Goal: Information Seeking & Learning: Understand process/instructions

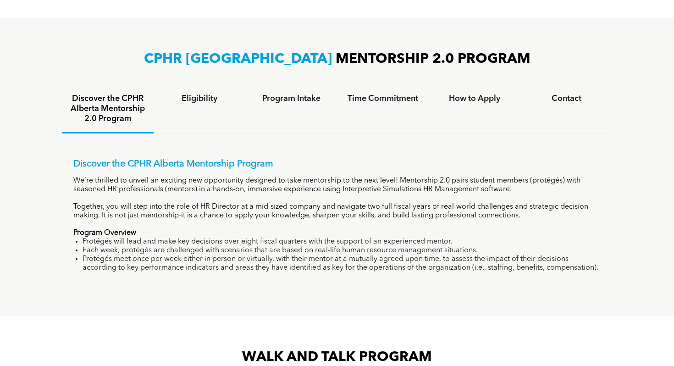
scroll to position [560, 0]
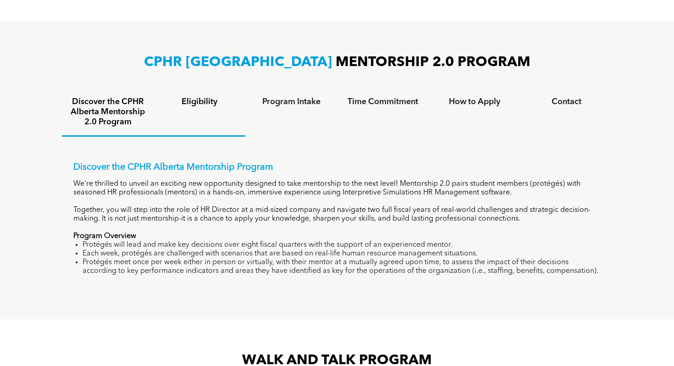
click at [190, 102] on h4 "Eligibility" at bounding box center [199, 102] width 75 height 10
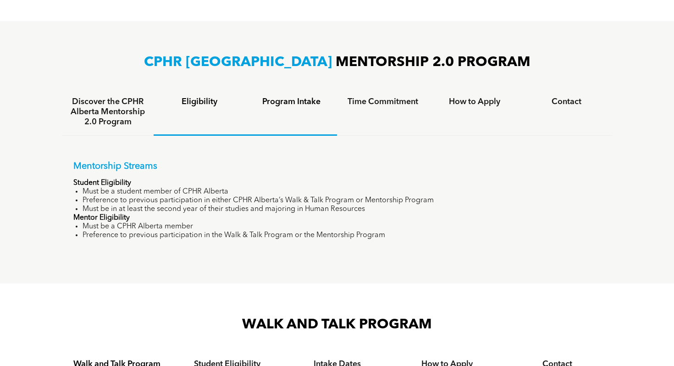
click at [291, 104] on h4 "Program Intake" at bounding box center [291, 102] width 75 height 10
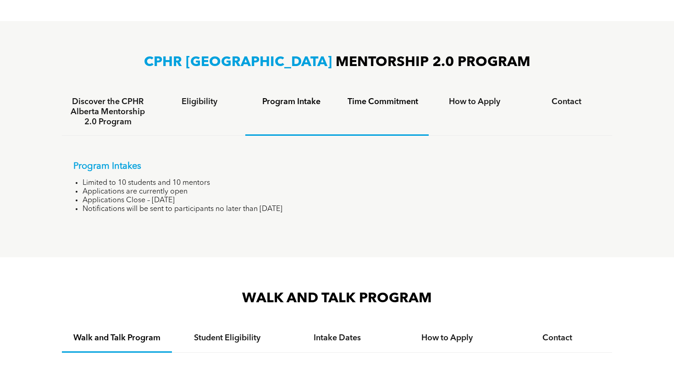
click at [381, 104] on h4 "Time Commitment" at bounding box center [382, 102] width 75 height 10
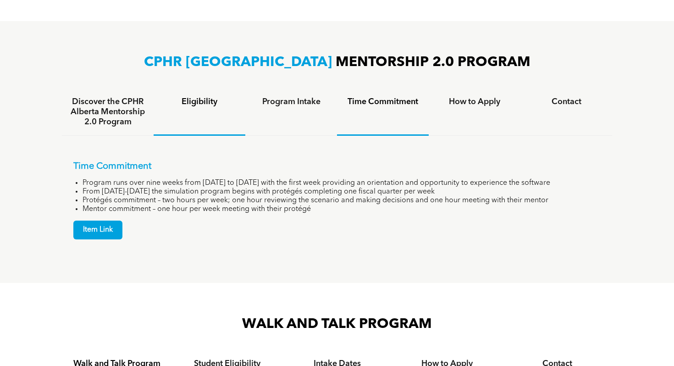
click at [195, 98] on h4 "Eligibility" at bounding box center [199, 102] width 75 height 10
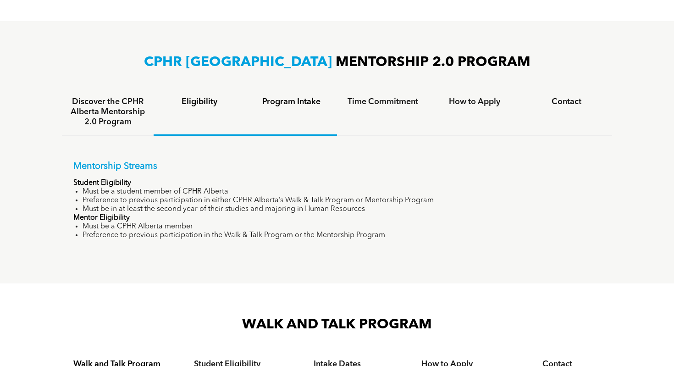
click at [292, 102] on h4 "Program Intake" at bounding box center [291, 102] width 75 height 10
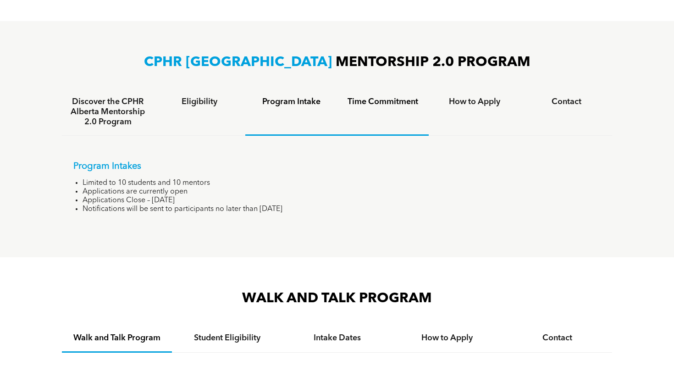
click at [356, 97] on h4 "Time Commitment" at bounding box center [382, 102] width 75 height 10
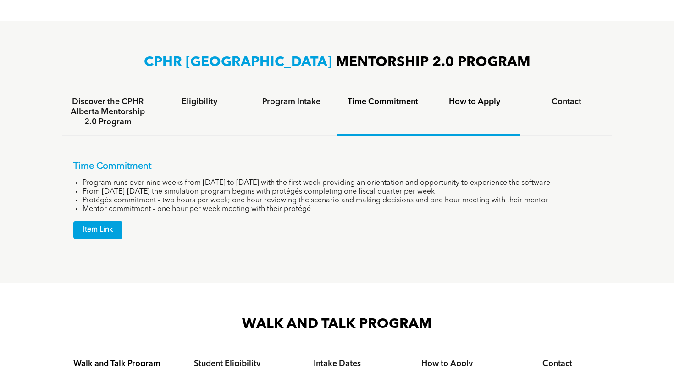
click at [461, 98] on h4 "How to Apply" at bounding box center [474, 102] width 75 height 10
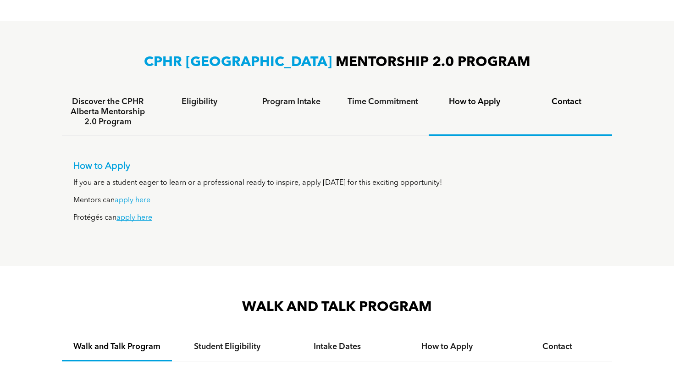
click at [566, 98] on h4 "Contact" at bounding box center [566, 102] width 75 height 10
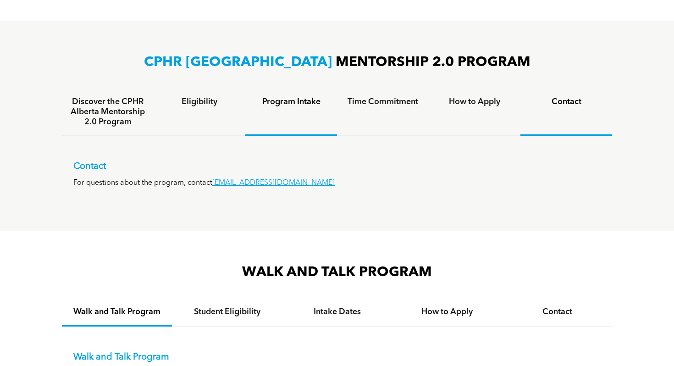
click at [289, 101] on h4 "Program Intake" at bounding box center [291, 102] width 75 height 10
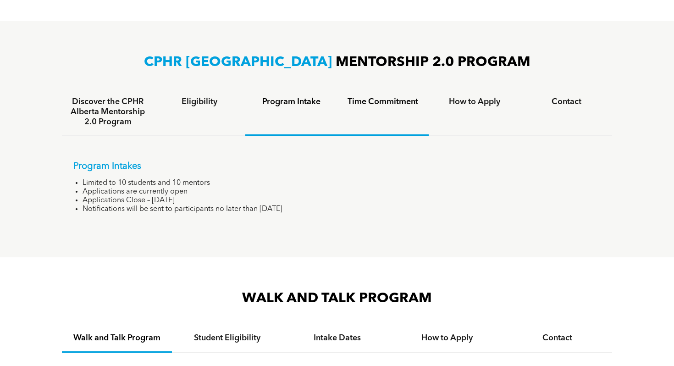
click at [357, 99] on h4 "Time Commitment" at bounding box center [382, 102] width 75 height 10
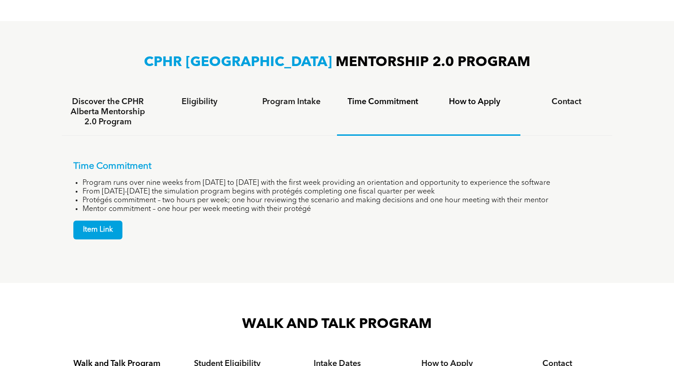
click at [469, 100] on h4 "How to Apply" at bounding box center [474, 102] width 75 height 10
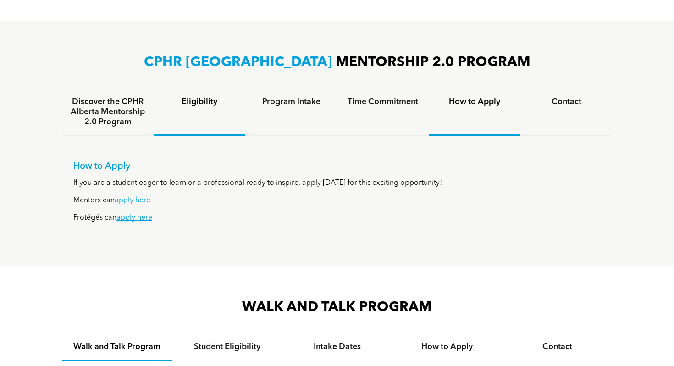
click at [194, 100] on h4 "Eligibility" at bounding box center [199, 102] width 75 height 10
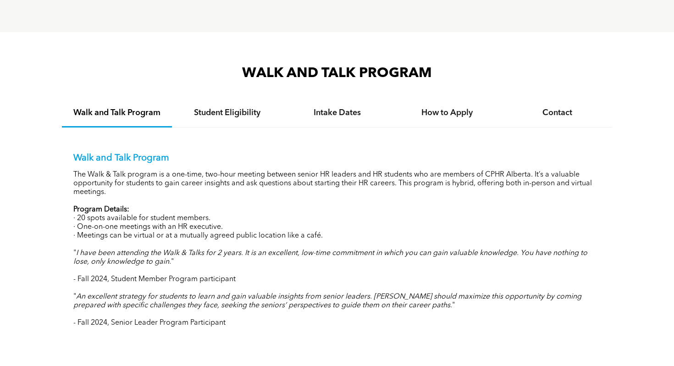
scroll to position [824, 0]
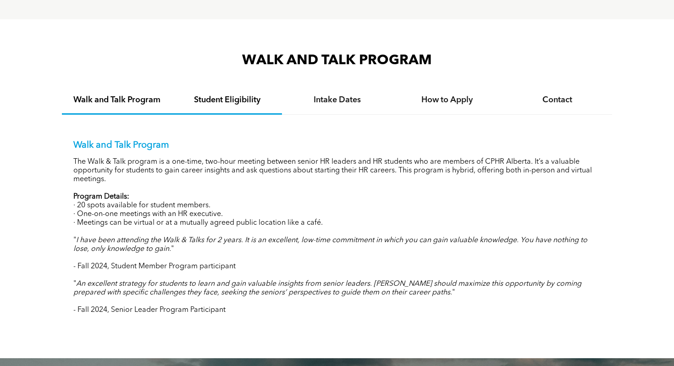
click at [227, 99] on h4 "Student Eligibility" at bounding box center [227, 100] width 94 height 10
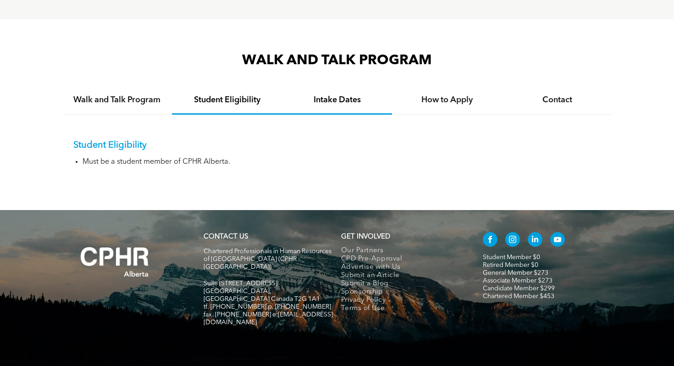
click at [333, 95] on h4 "Intake Dates" at bounding box center [337, 100] width 94 height 10
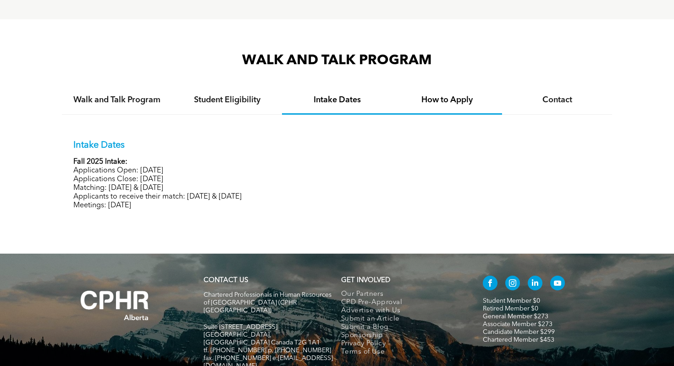
click at [459, 99] on h4 "How to Apply" at bounding box center [448, 100] width 94 height 10
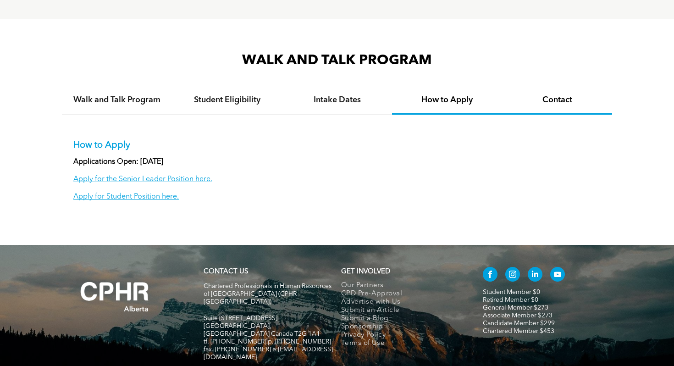
click at [553, 96] on h4 "Contact" at bounding box center [558, 100] width 94 height 10
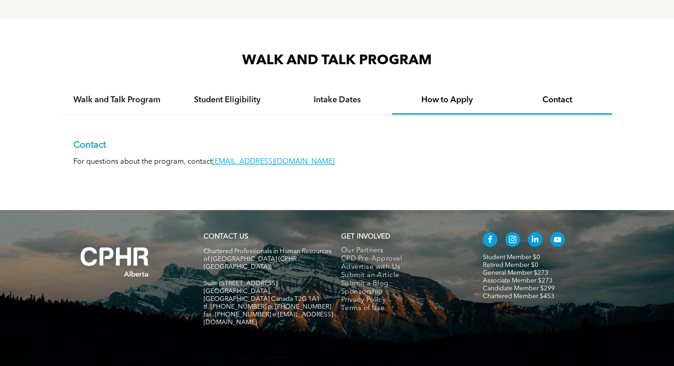
click at [445, 100] on h4 "How to Apply" at bounding box center [448, 100] width 94 height 10
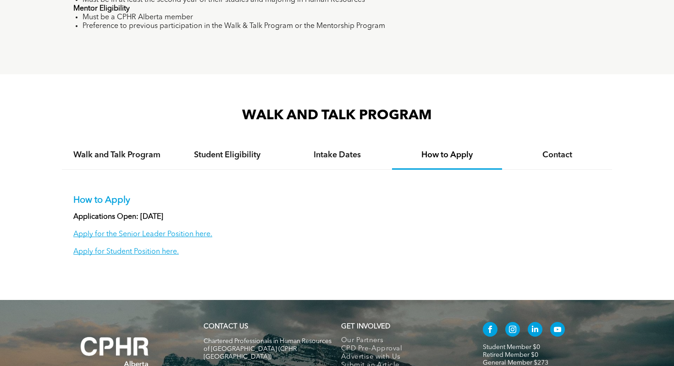
scroll to position [777, 0]
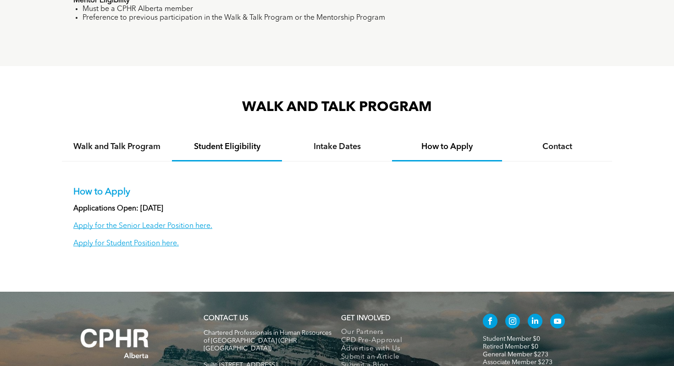
click at [219, 148] on h4 "Student Eligibility" at bounding box center [227, 147] width 94 height 10
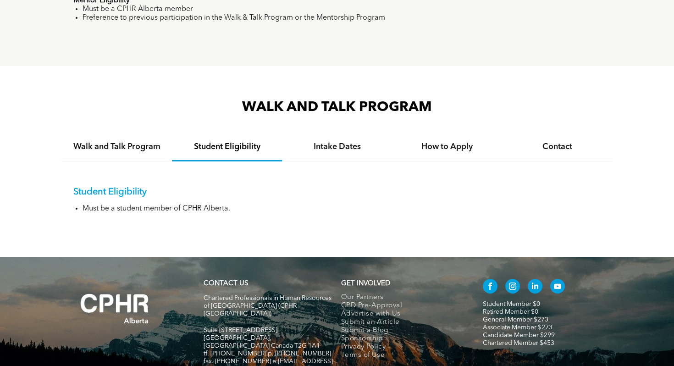
click at [217, 147] on h4 "Student Eligibility" at bounding box center [227, 147] width 94 height 10
click at [91, 192] on p "Student Eligibility" at bounding box center [337, 192] width 528 height 11
click at [324, 145] on h4 "Intake Dates" at bounding box center [337, 147] width 94 height 10
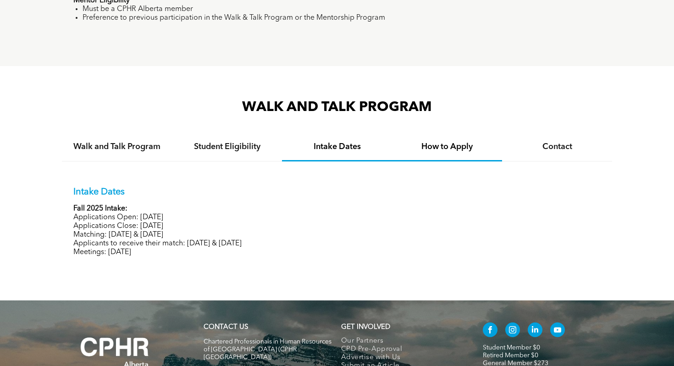
click at [437, 148] on h4 "How to Apply" at bounding box center [448, 147] width 94 height 10
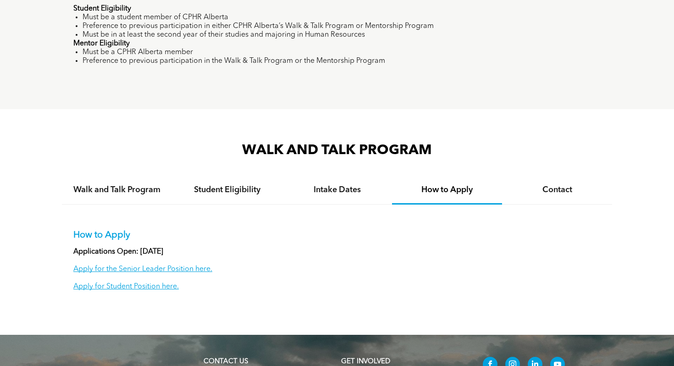
scroll to position [735, 0]
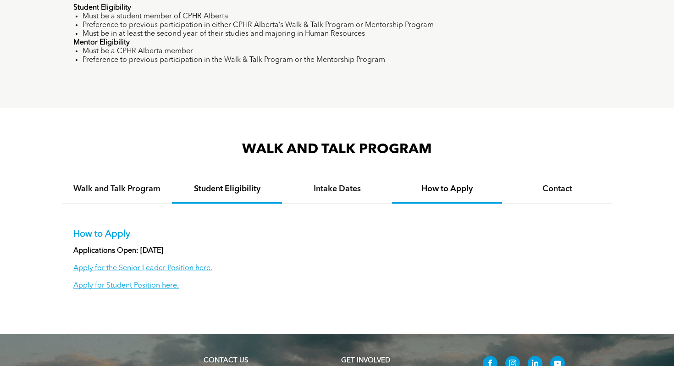
click at [234, 185] on h4 "Student Eligibility" at bounding box center [227, 189] width 94 height 10
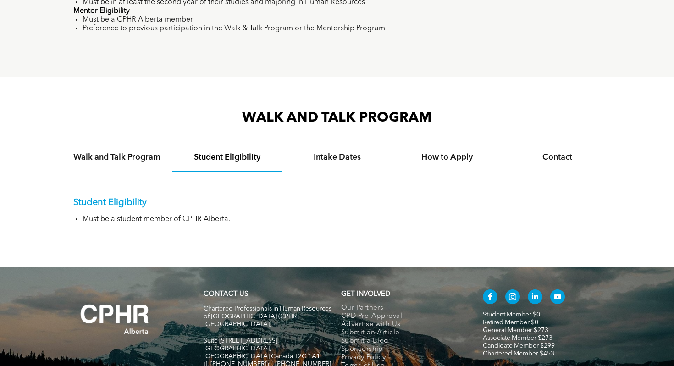
scroll to position [762, 0]
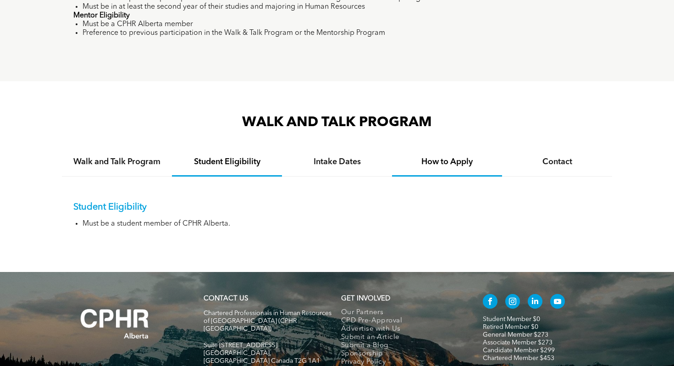
click at [439, 161] on h4 "How to Apply" at bounding box center [448, 162] width 94 height 10
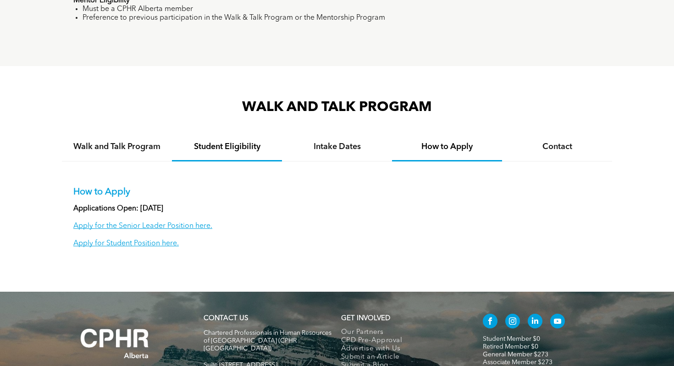
scroll to position [779, 0]
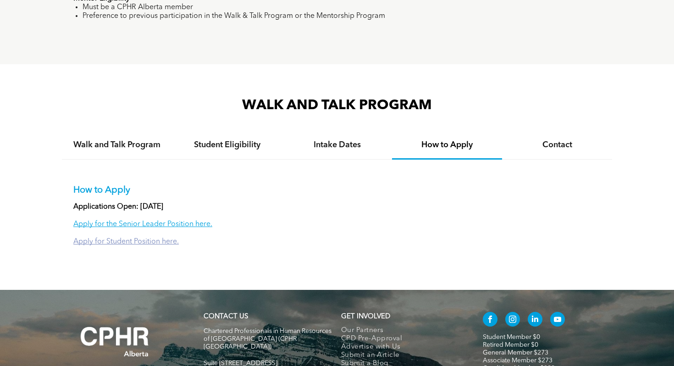
click at [103, 240] on link "Apply for Student Position here." at bounding box center [126, 241] width 106 height 7
